Goal: Information Seeking & Learning: Stay updated

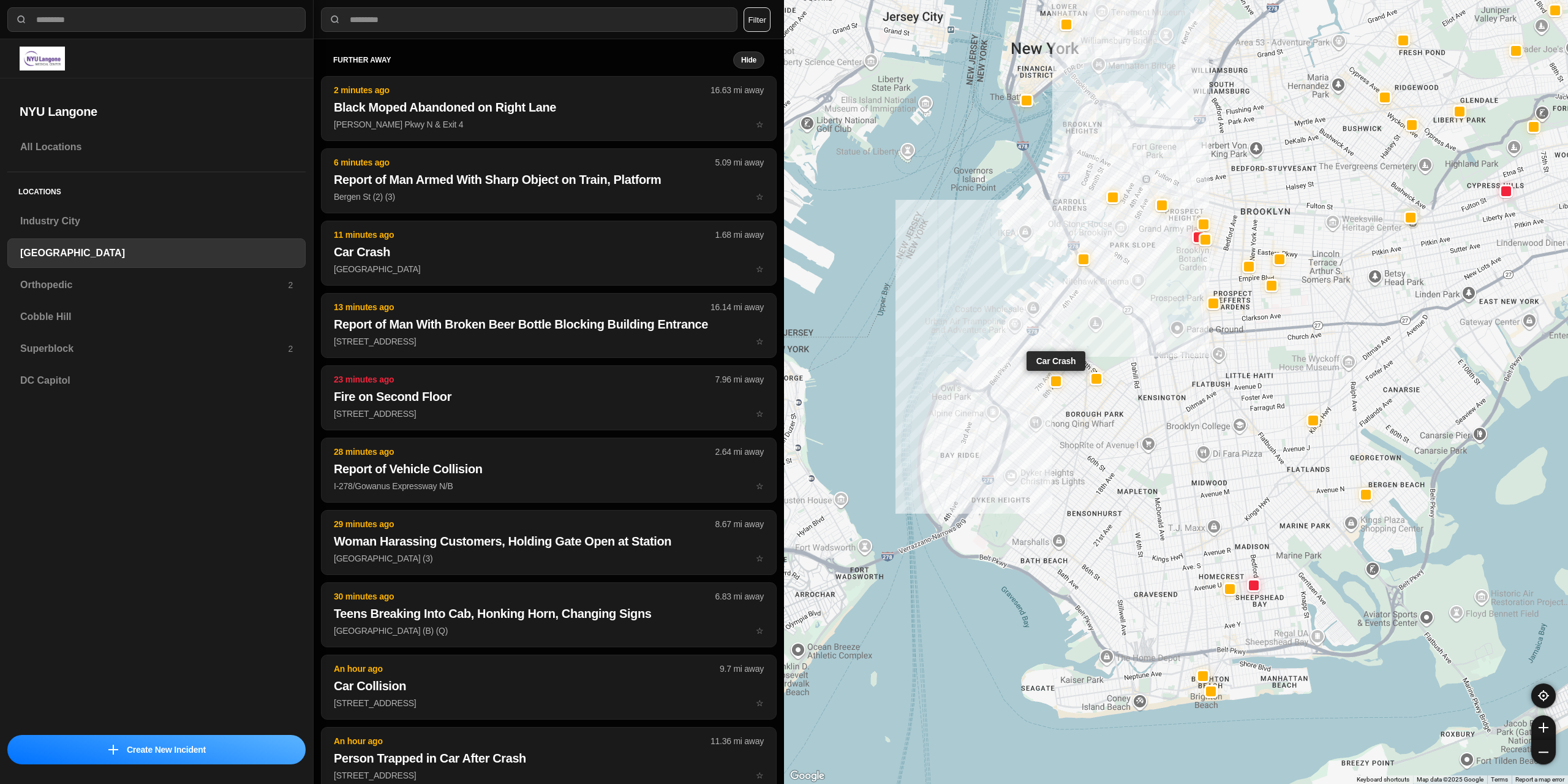
select select "*"
click at [99, 339] on div "Superblock 2" at bounding box center [157, 348] width 298 height 29
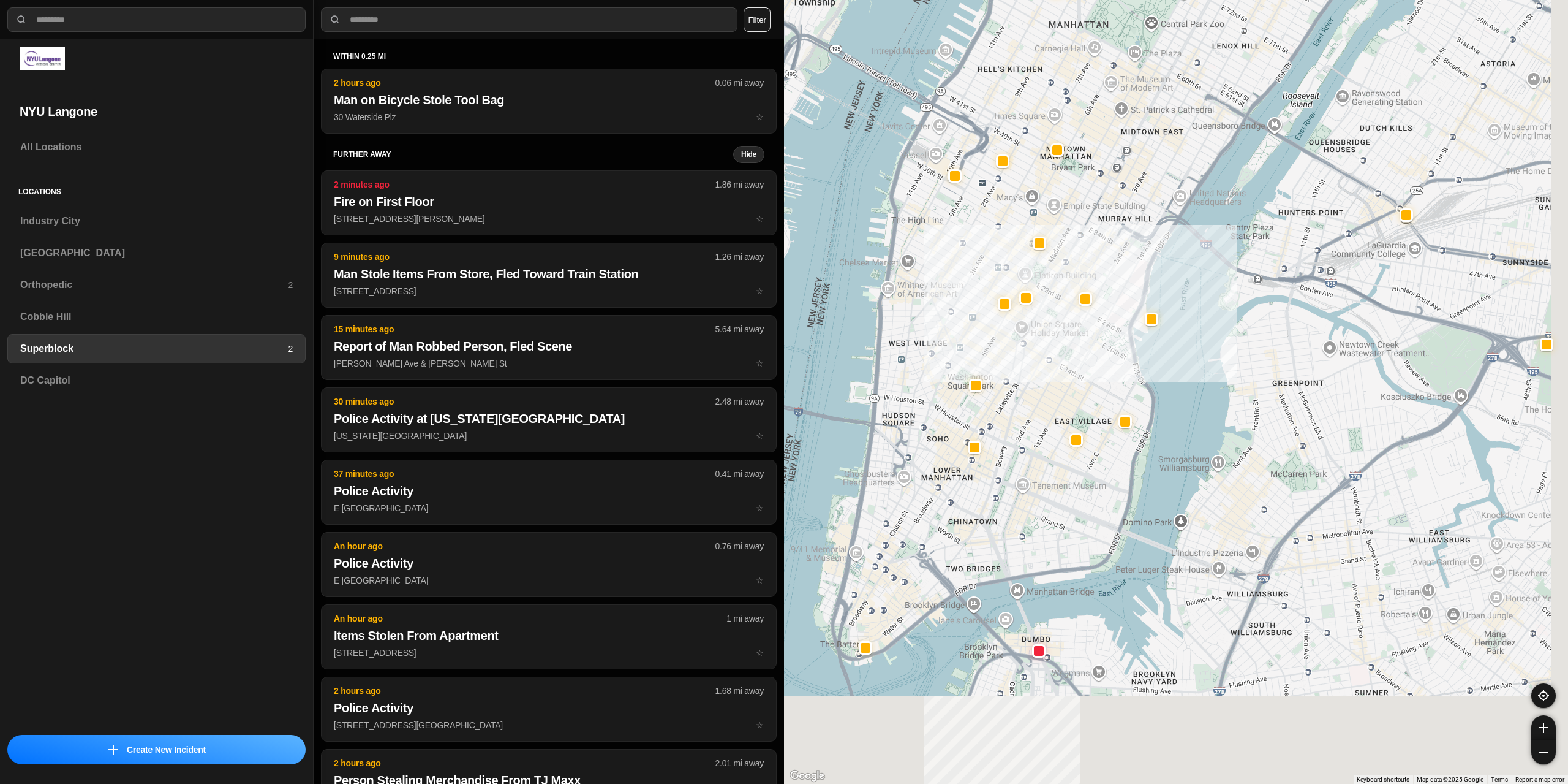
drag, startPoint x: 1095, startPoint y: 600, endPoint x: 1016, endPoint y: 443, distance: 175.8
click at [1010, 441] on div at bounding box center [1175, 392] width 784 height 784
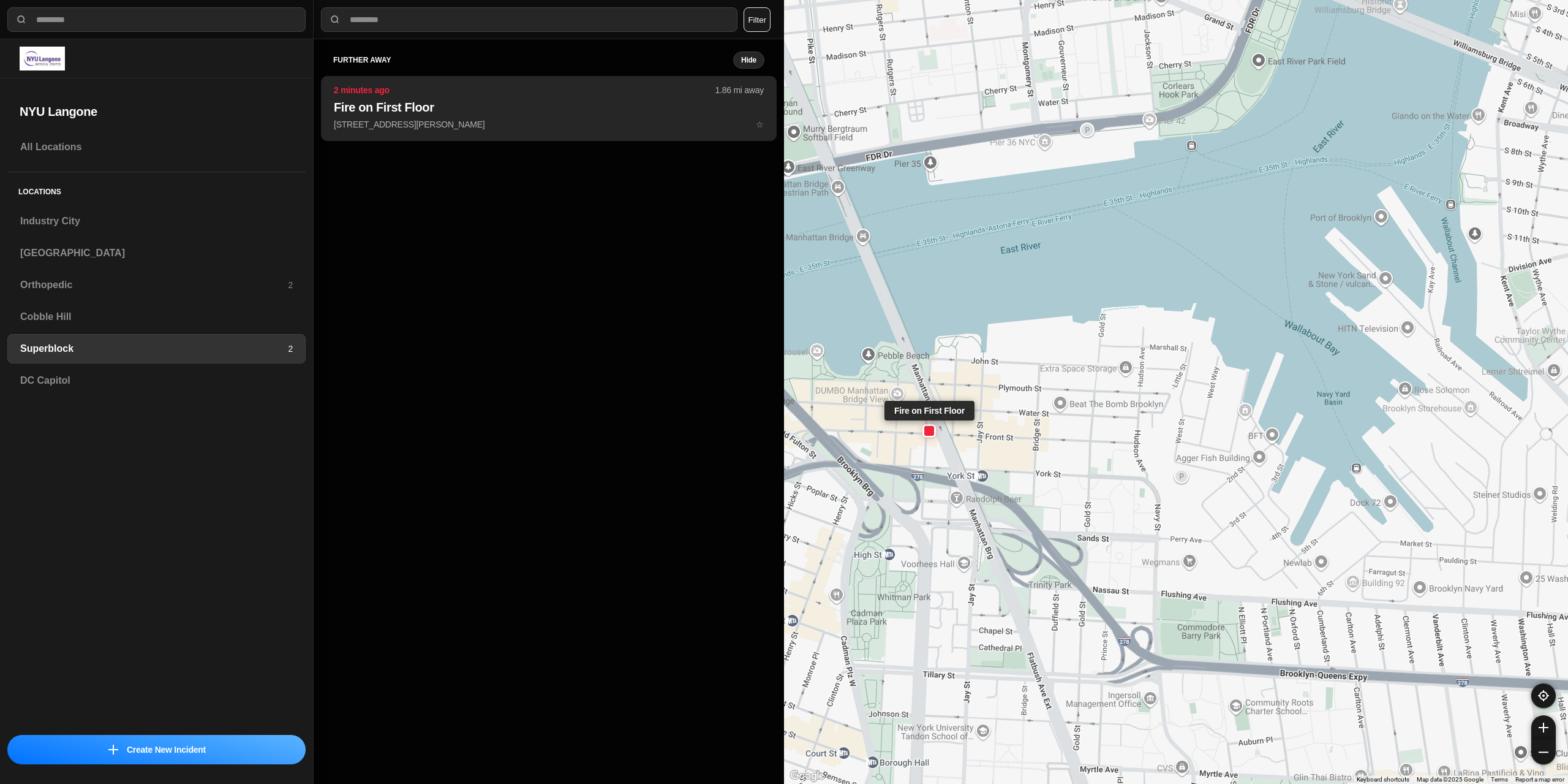
click at [533, 106] on h2 "Fire on First Floor" at bounding box center [549, 107] width 430 height 17
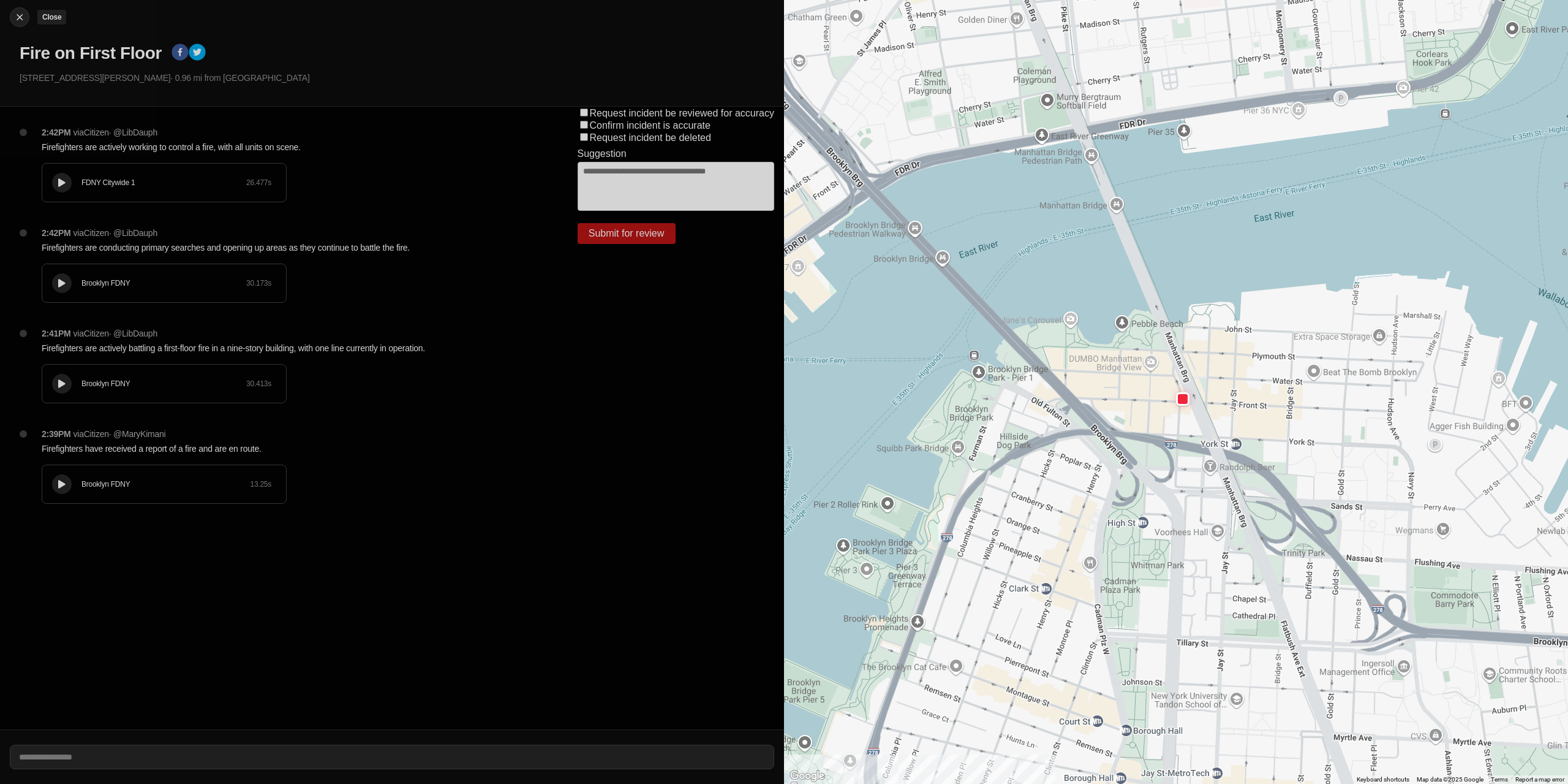
click at [25, 15] on img at bounding box center [20, 17] width 12 height 12
select select "*"
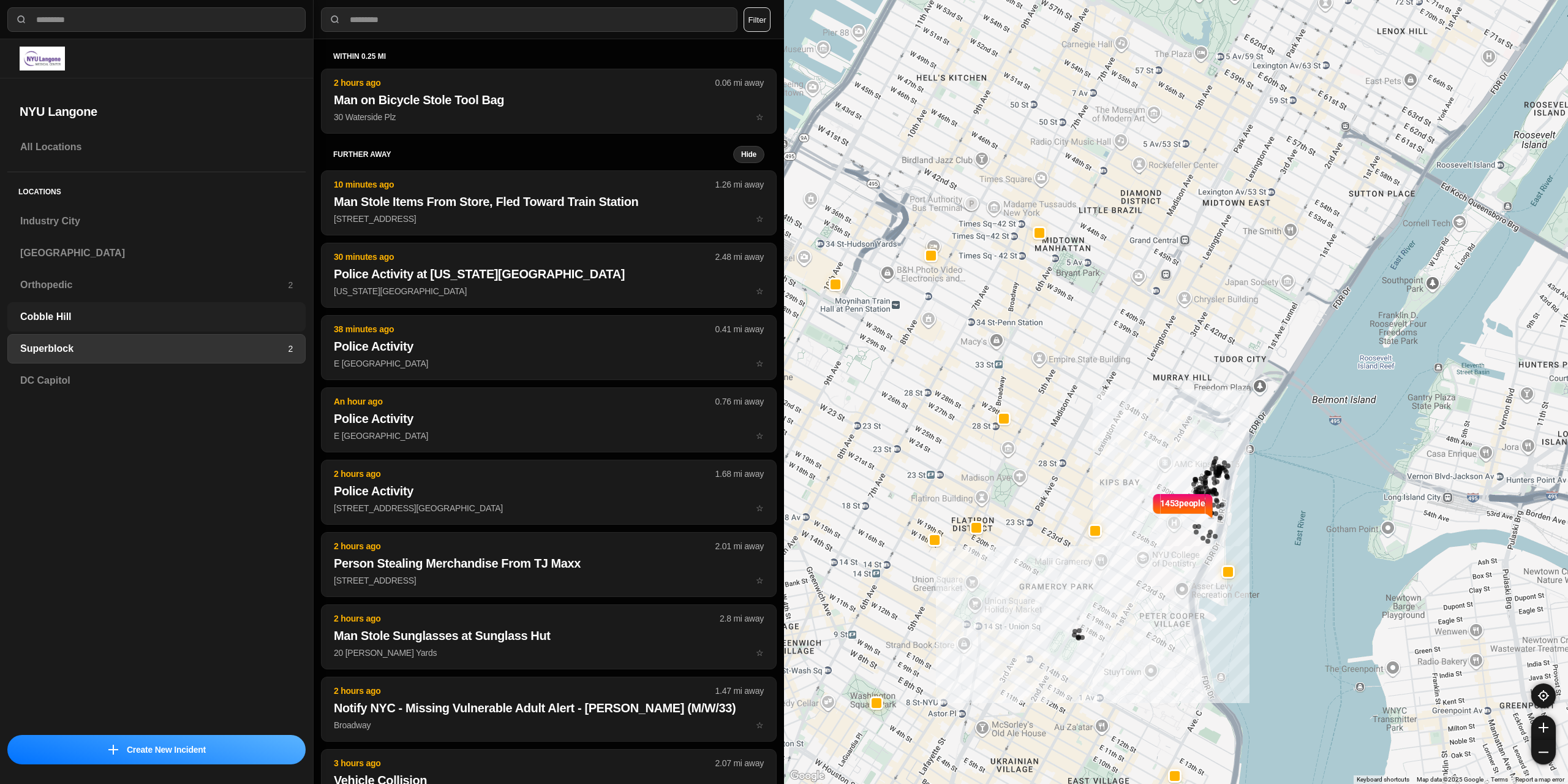
click at [44, 318] on h3 "Cobble Hill" at bounding box center [157, 317] width 273 height 15
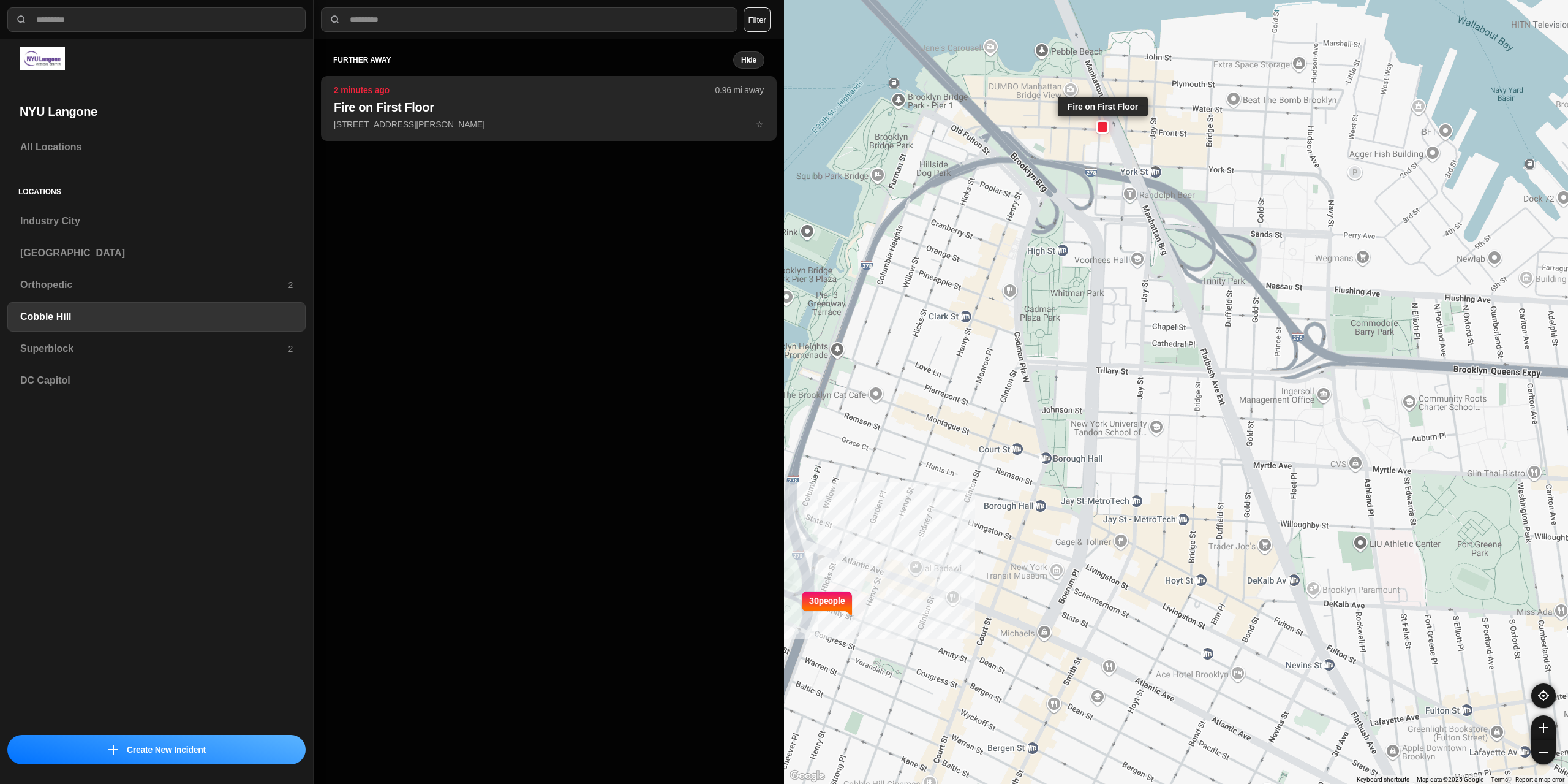
click at [450, 130] on p "[STREET_ADDRESS][PERSON_NAME] ☆" at bounding box center [549, 124] width 430 height 12
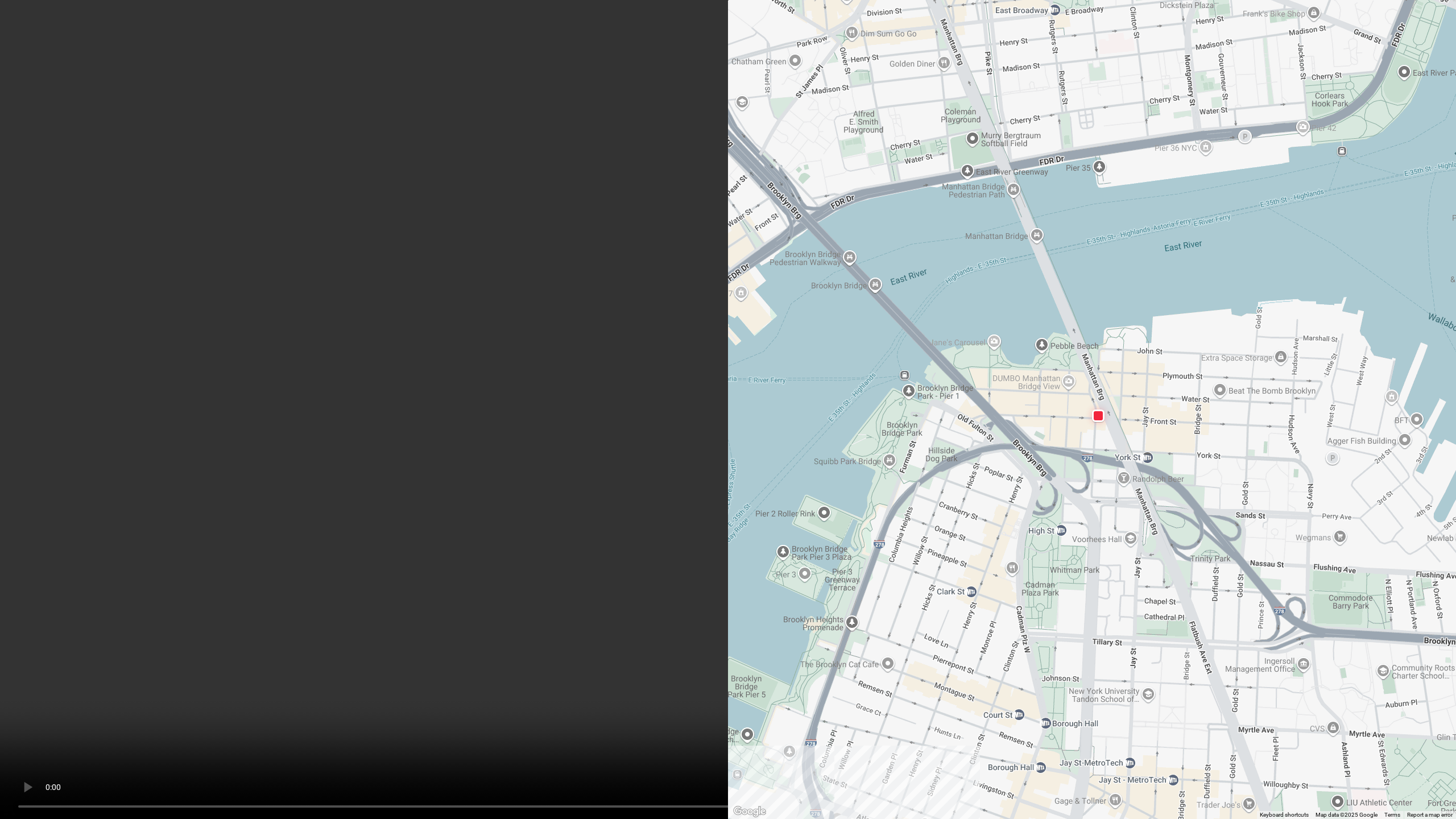
click at [433, 505] on video at bounding box center [728, 409] width 1456 height 819
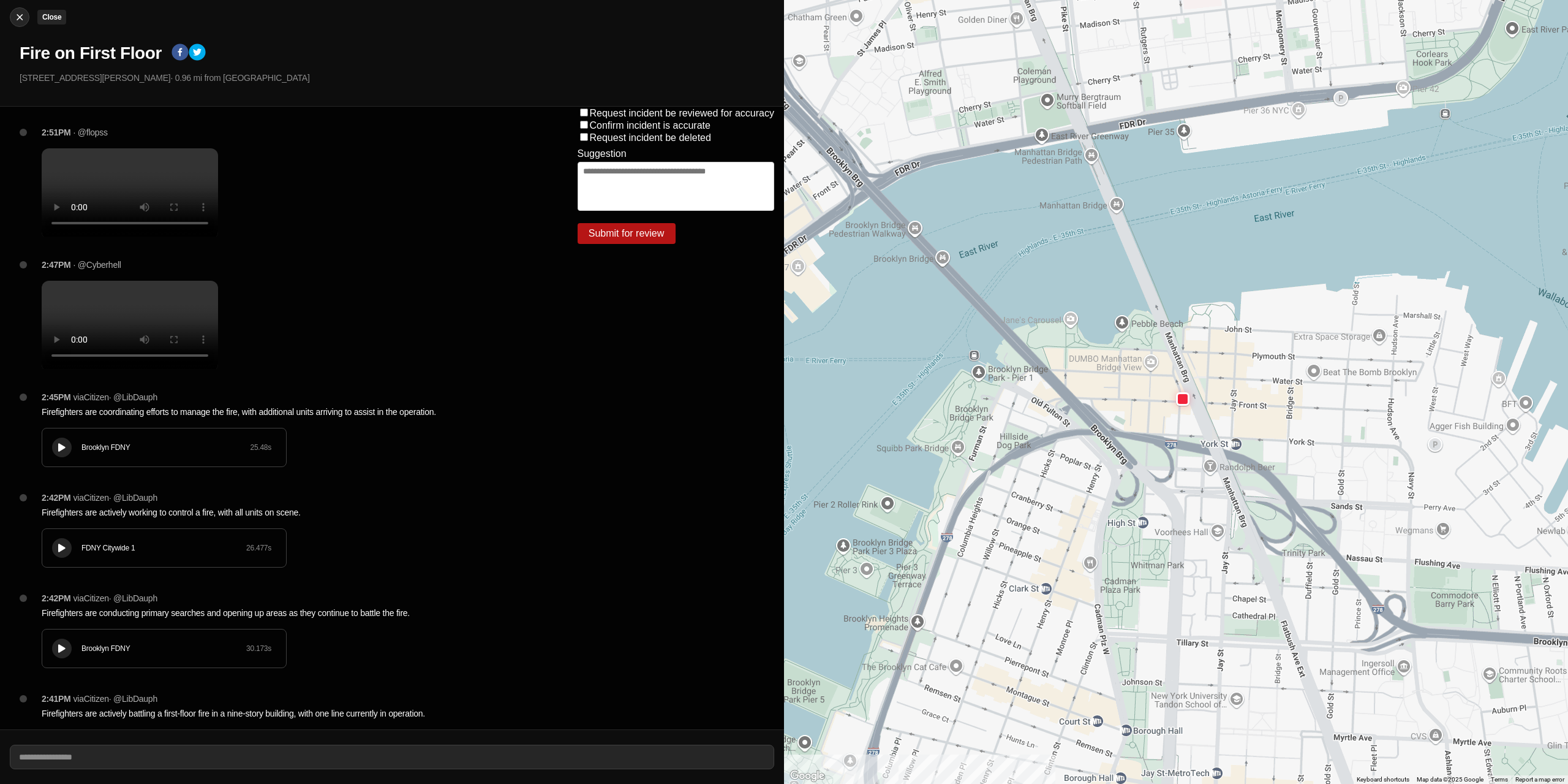
click at [20, 15] on img at bounding box center [20, 17] width 12 height 12
select select "*"
